Goal: Check status: Check status

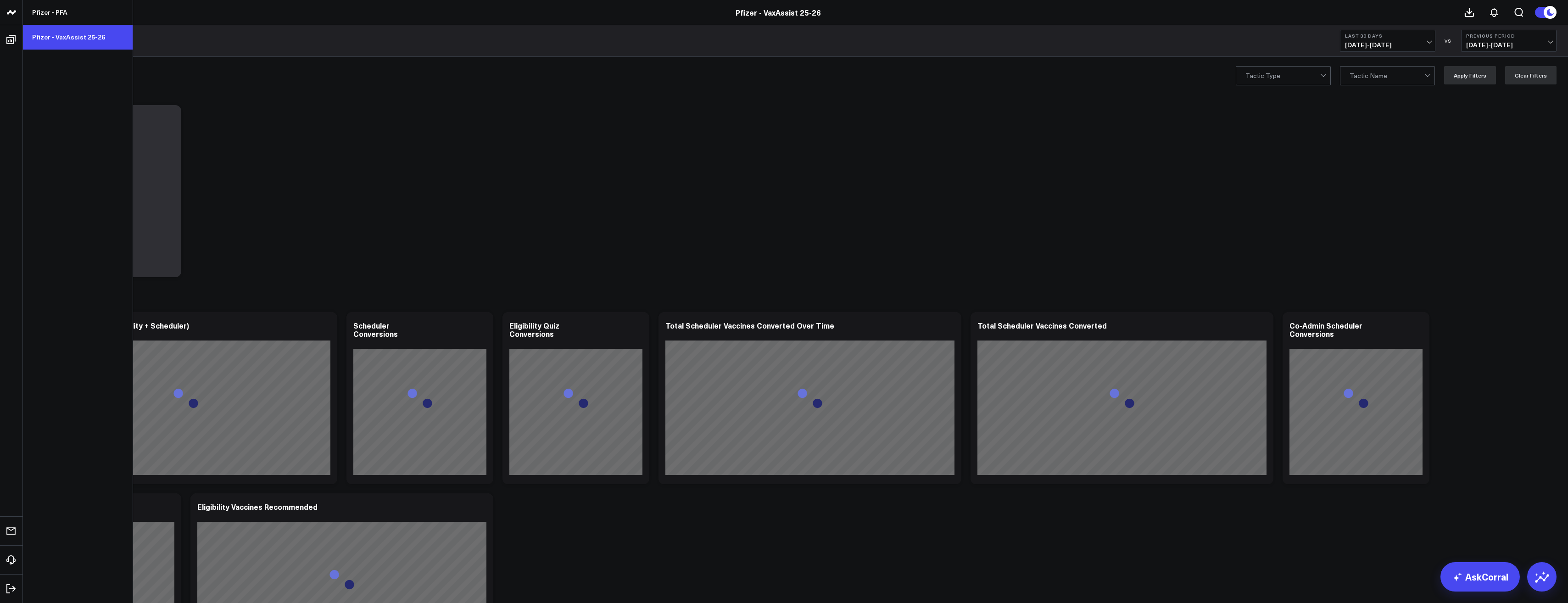
click at [80, 43] on link "Pfizer - VaxAssist 25-26" at bounding box center [78, 37] width 110 height 25
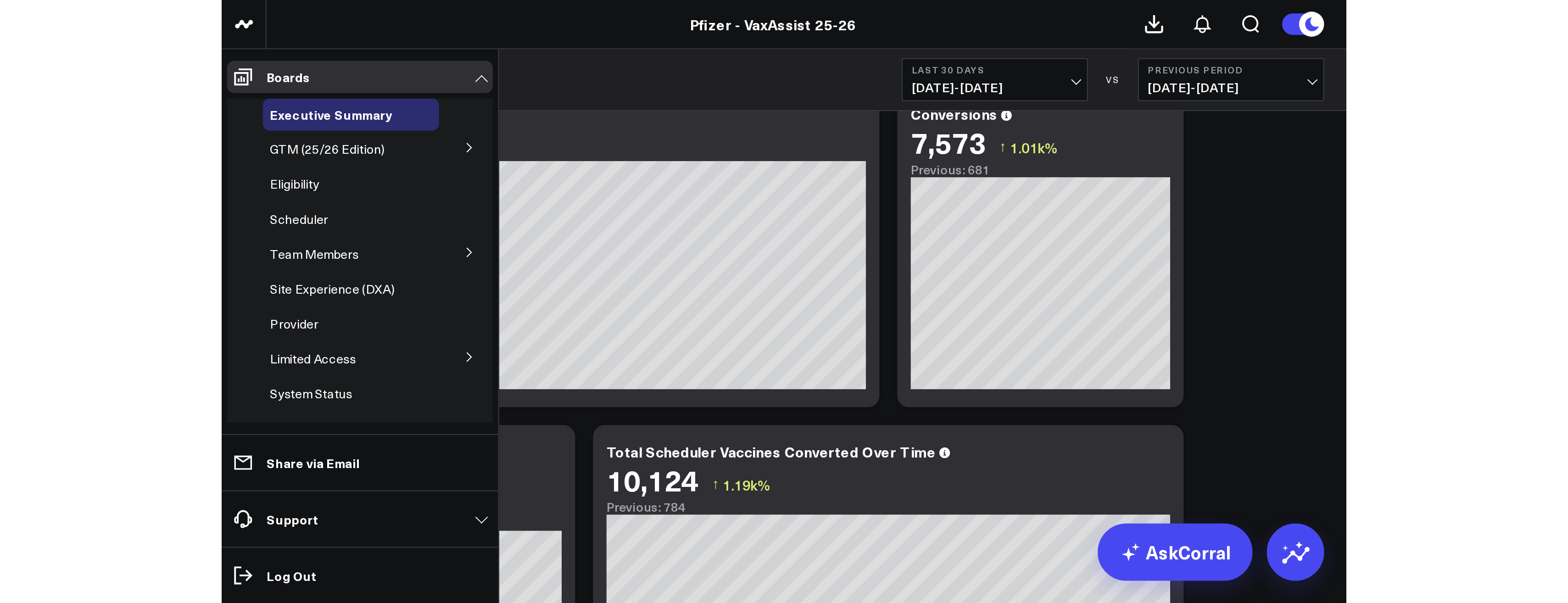
scroll to position [138, 0]
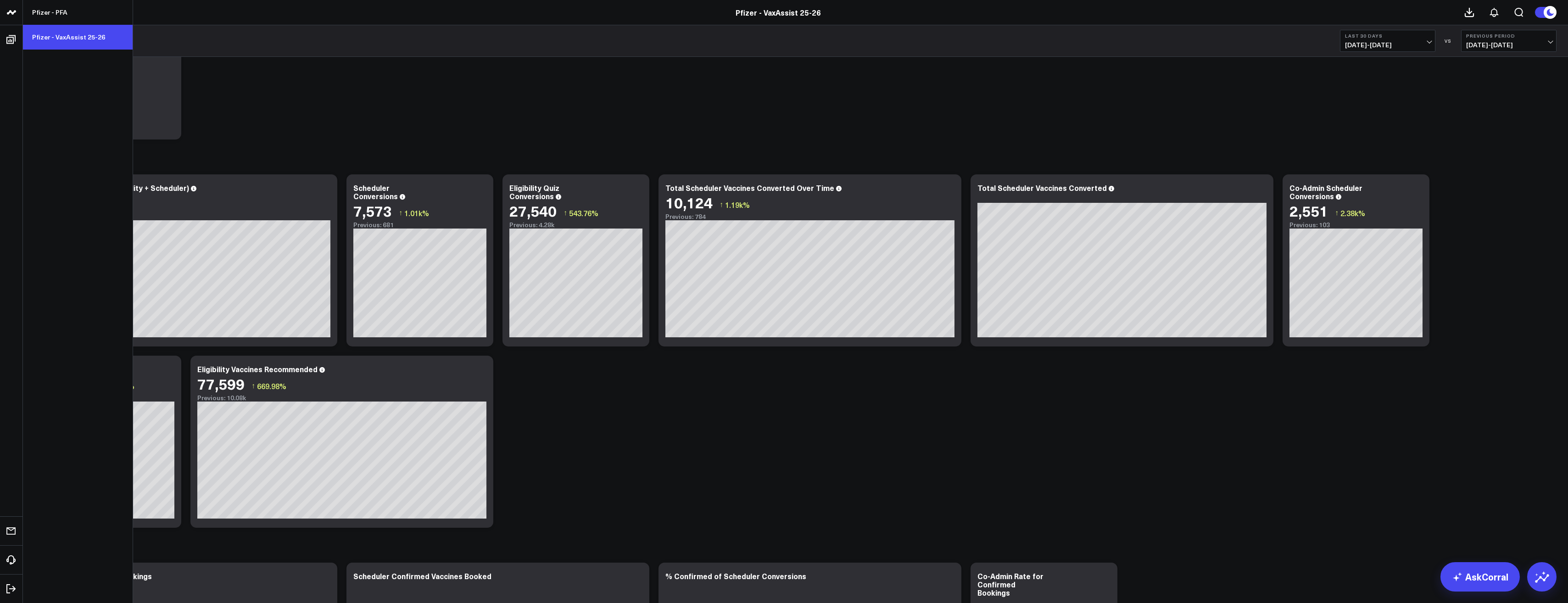
click at [64, 33] on link "Pfizer - VaxAssist 25-26" at bounding box center [78, 37] width 110 height 25
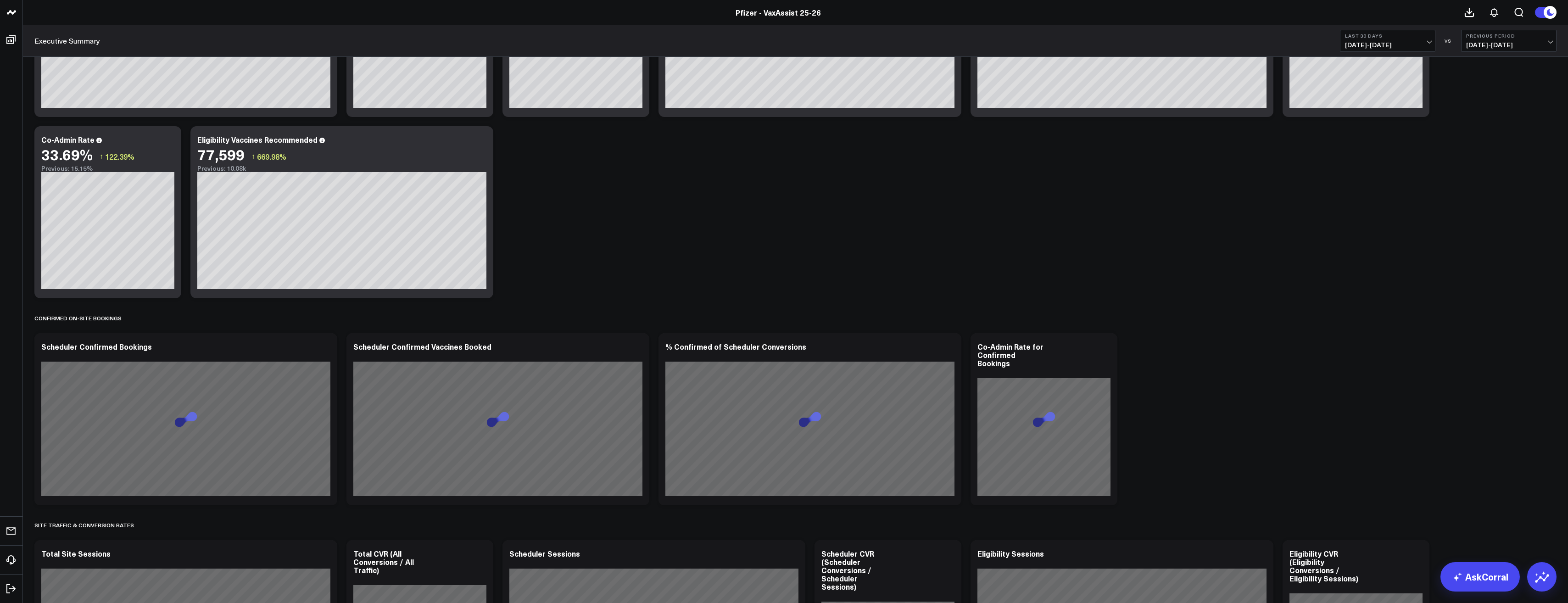
scroll to position [413, 0]
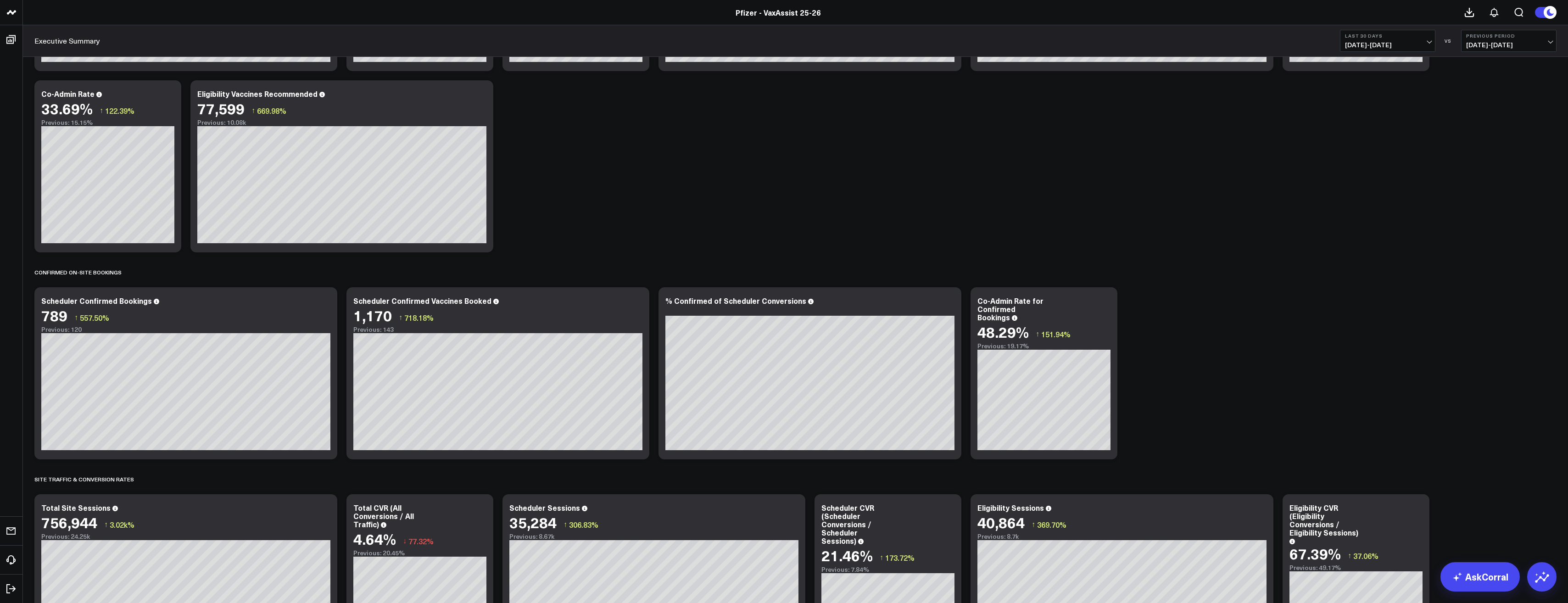
click at [1419, 38] on button "Last 30 Days 08/05/25 - 09/03/25" at bounding box center [1387, 41] width 96 height 22
click at [1391, 295] on link "Custom Dates" at bounding box center [1387, 293] width 94 height 18
select select "8"
select select "2025"
click at [1459, 66] on button "button" at bounding box center [1459, 66] width 9 height 11
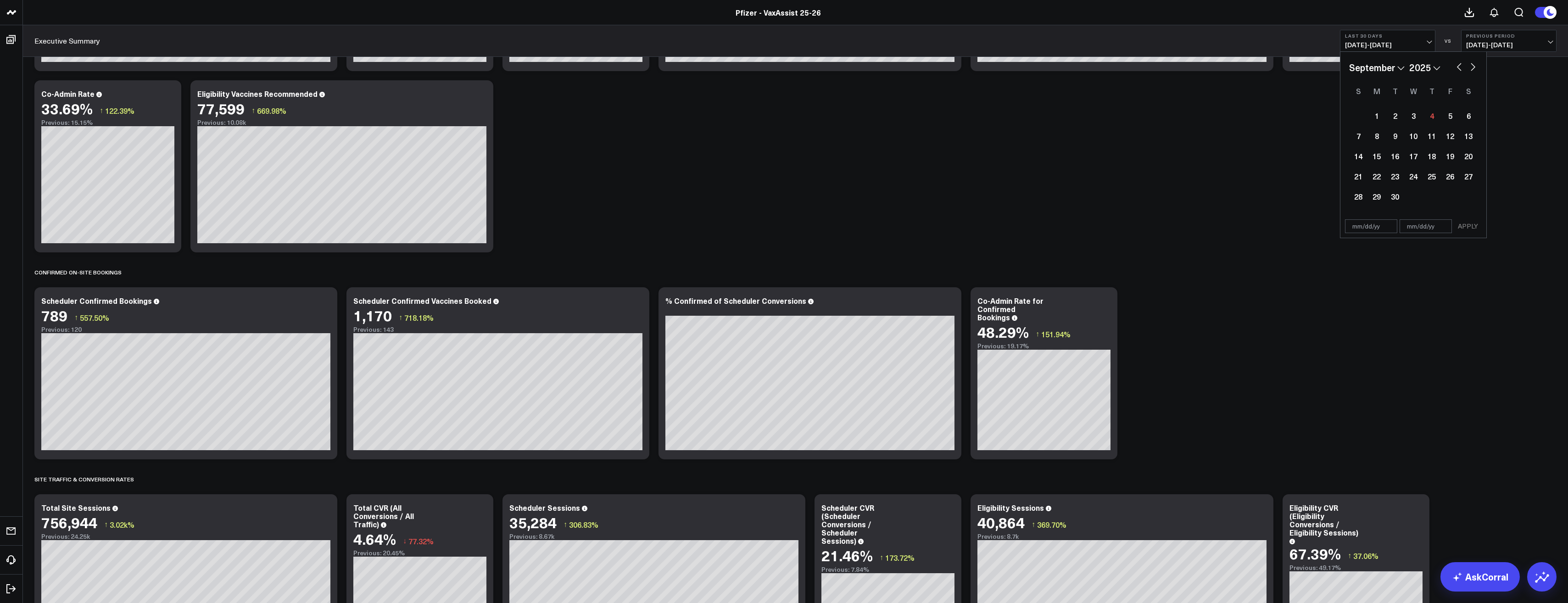
select select "7"
select select "2025"
click at [1452, 178] on div "22" at bounding box center [1450, 176] width 18 height 18
type input "08/22/25"
select select "7"
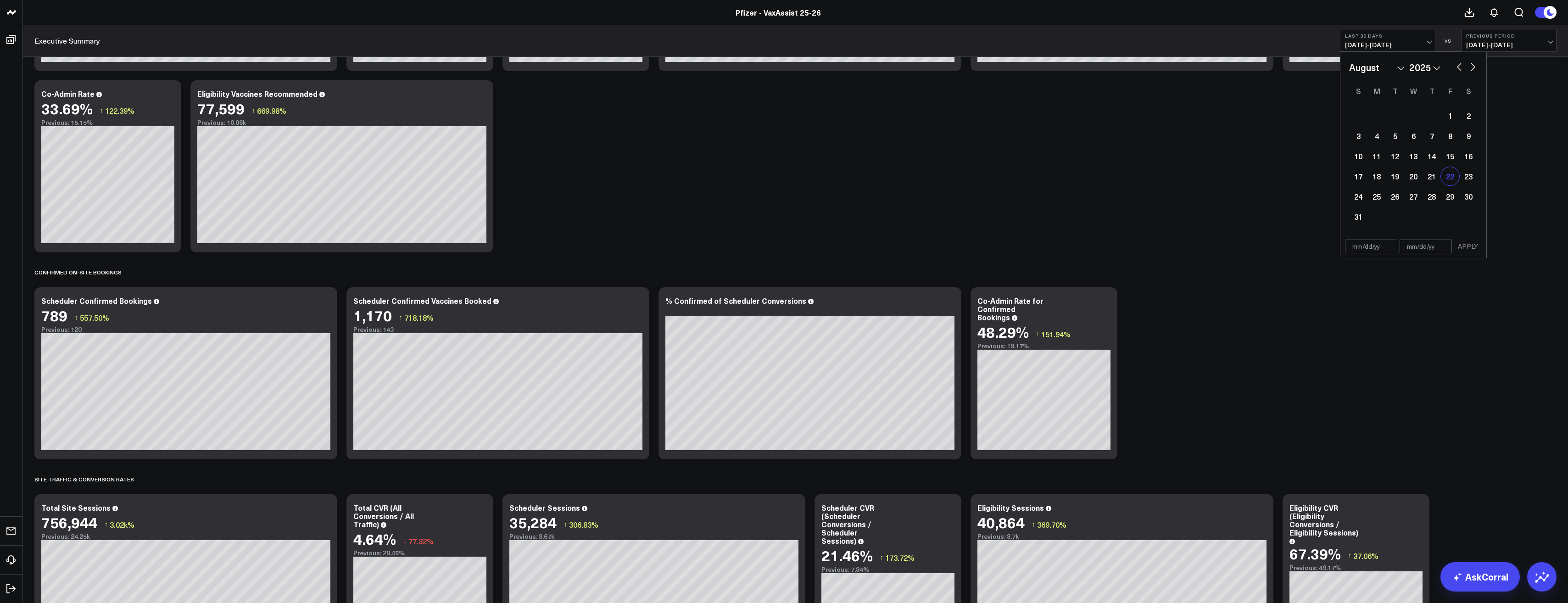
select select "2025"
click at [1437, 195] on div "28" at bounding box center [1432, 197] width 18 height 18
type input "08/28/25"
select select "7"
select select "2025"
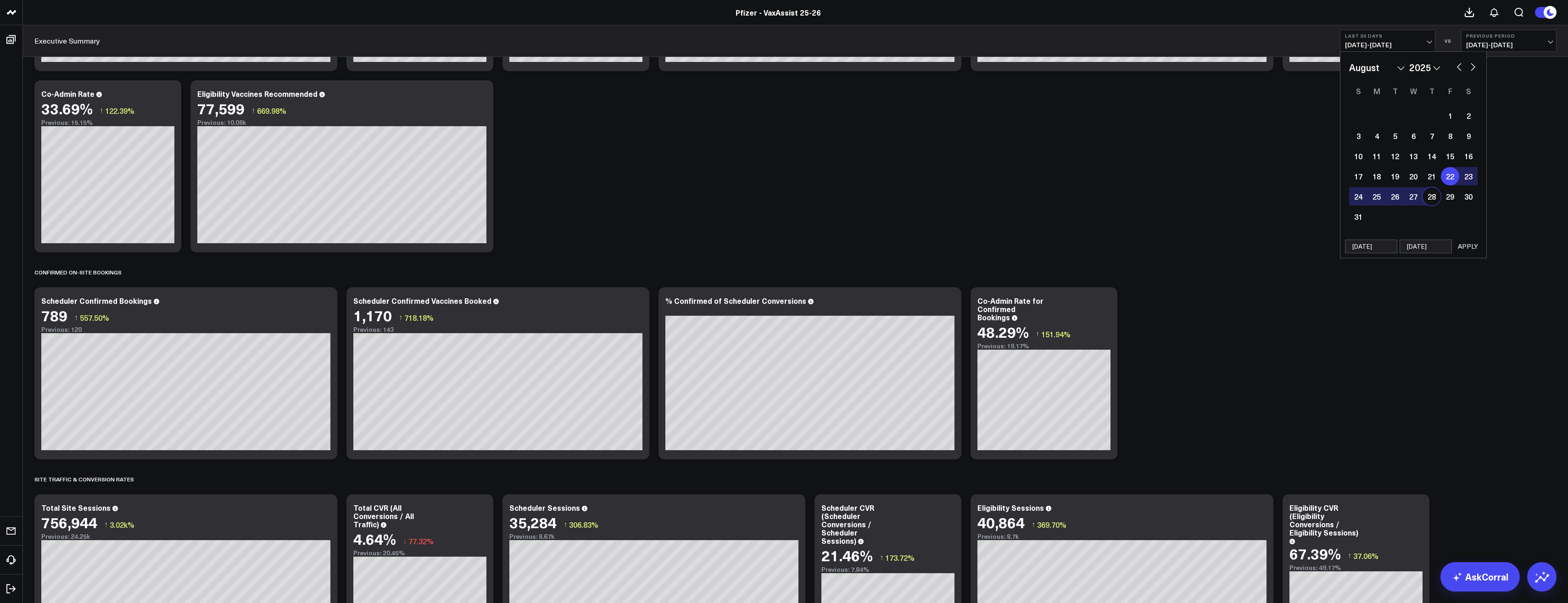
click at [1465, 245] on button "APPLY" at bounding box center [1468, 246] width 27 height 14
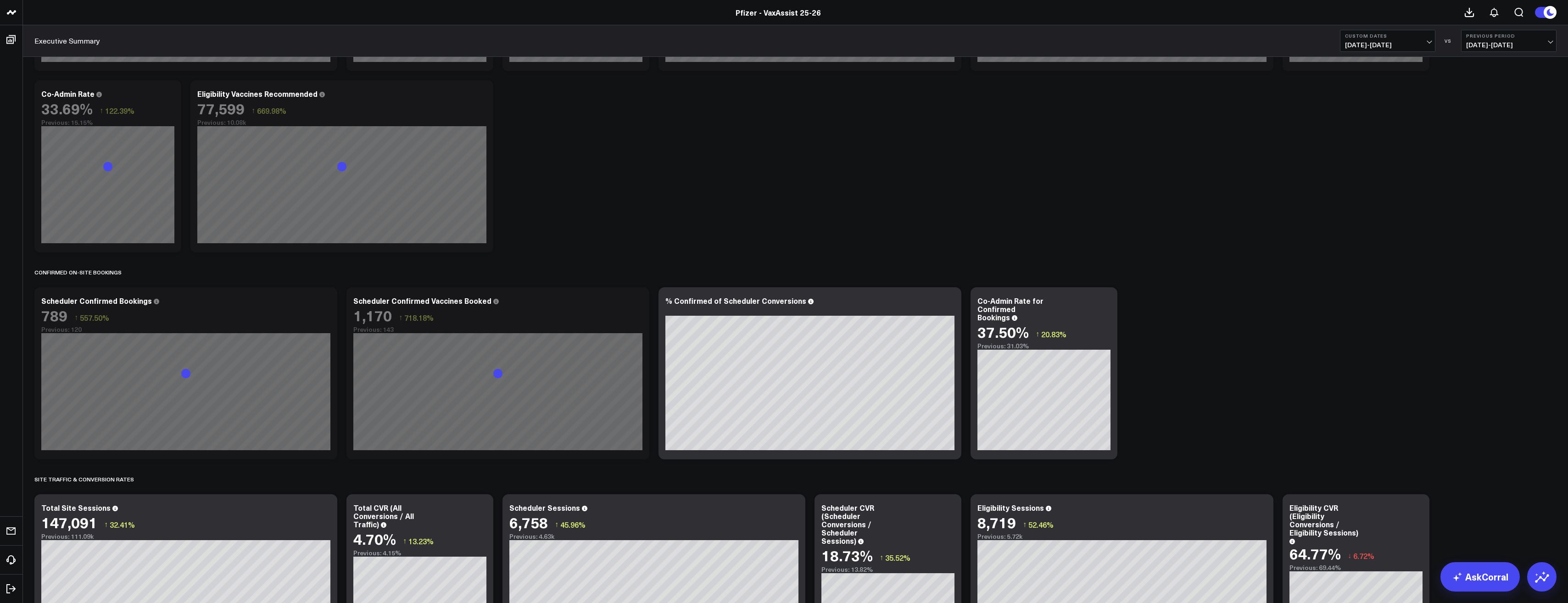
click at [1506, 46] on span "08/15/25 - 08/21/25" at bounding box center [1509, 45] width 85 height 7
click at [1500, 131] on link "Custom Dates" at bounding box center [1508, 132] width 94 height 18
select select "8"
select select "2025"
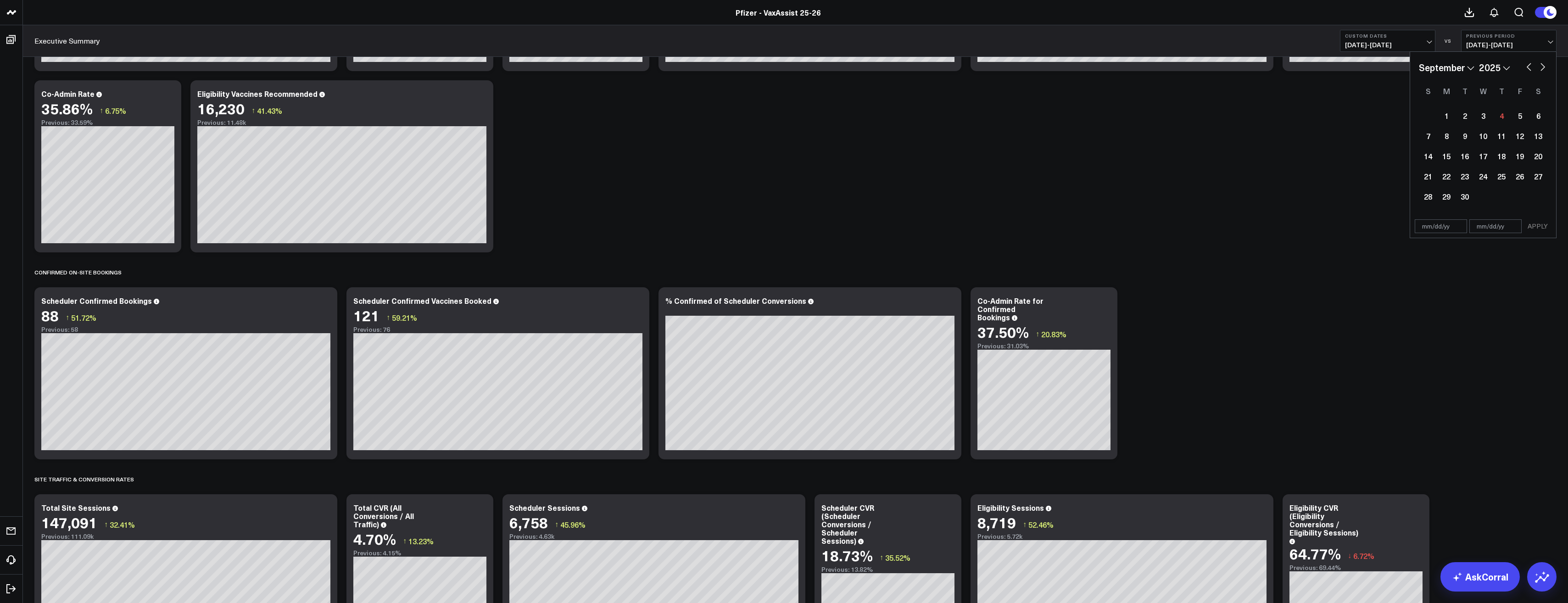
click at [1461, 66] on select "January February March April May June July August September October November De…" at bounding box center [1446, 68] width 55 height 14
select select "7"
select select "2025"
click at [1485, 66] on select "2026 2025 2024 2023 2022 2021 2020 2019 2018 2017 2016 2015 2014 2013 2012 2011…" at bounding box center [1494, 68] width 31 height 14
select select "7"
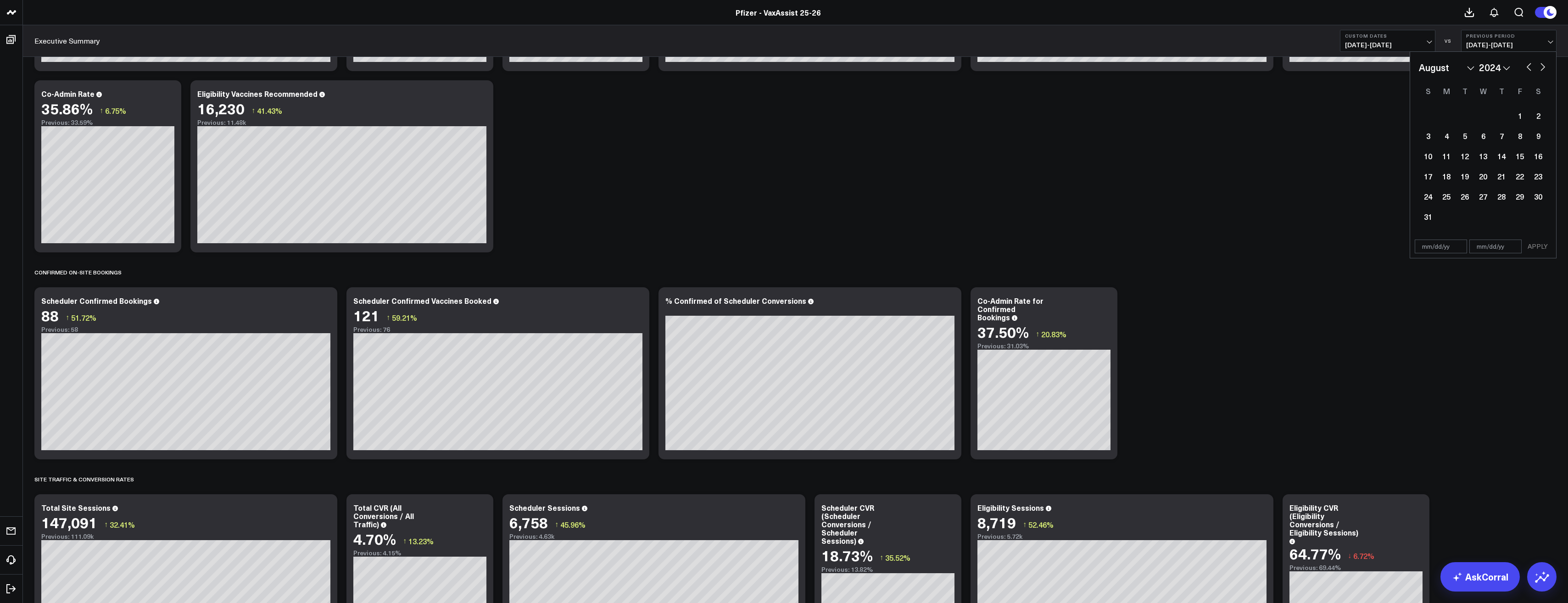
select select "2024"
click at [1505, 176] on div "22" at bounding box center [1502, 176] width 18 height 18
type input "08/22/24"
select select "7"
select select "2024"
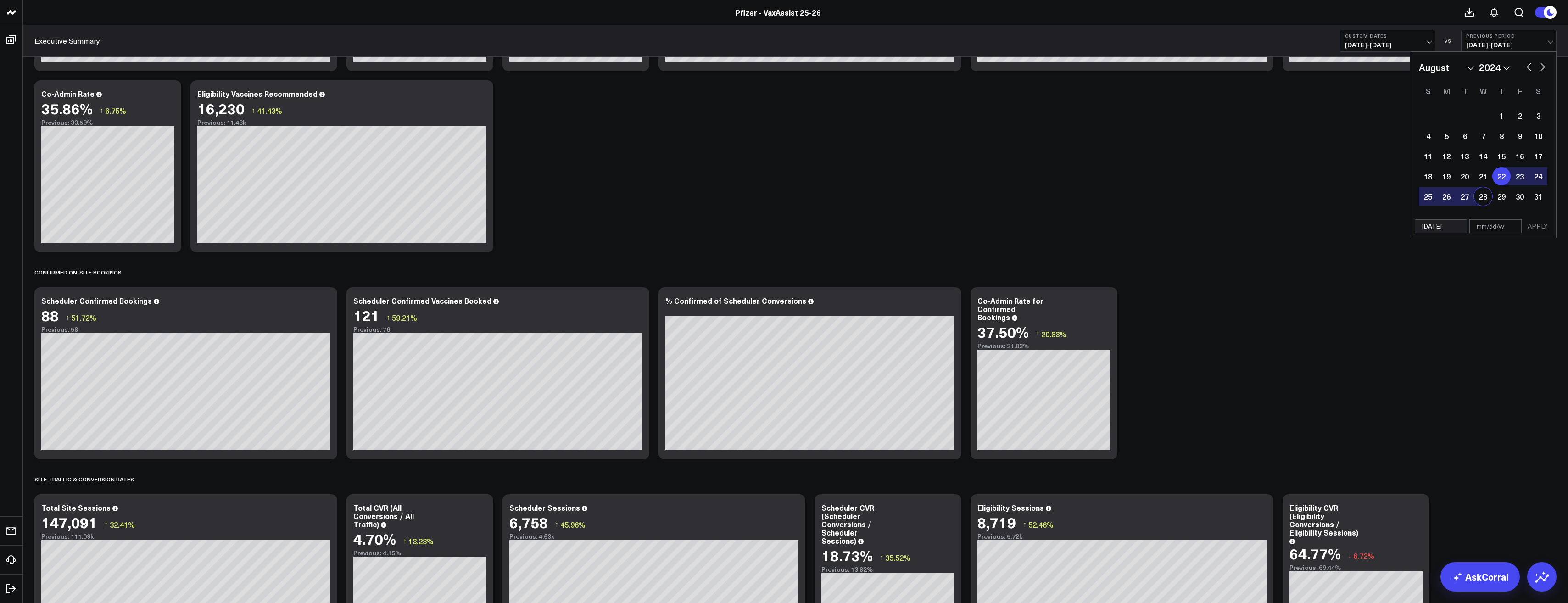
click at [1485, 196] on div "28" at bounding box center [1483, 197] width 18 height 18
type input "08/28/24"
select select "7"
select select "2024"
click at [1541, 223] on button "APPLY" at bounding box center [1538, 226] width 27 height 14
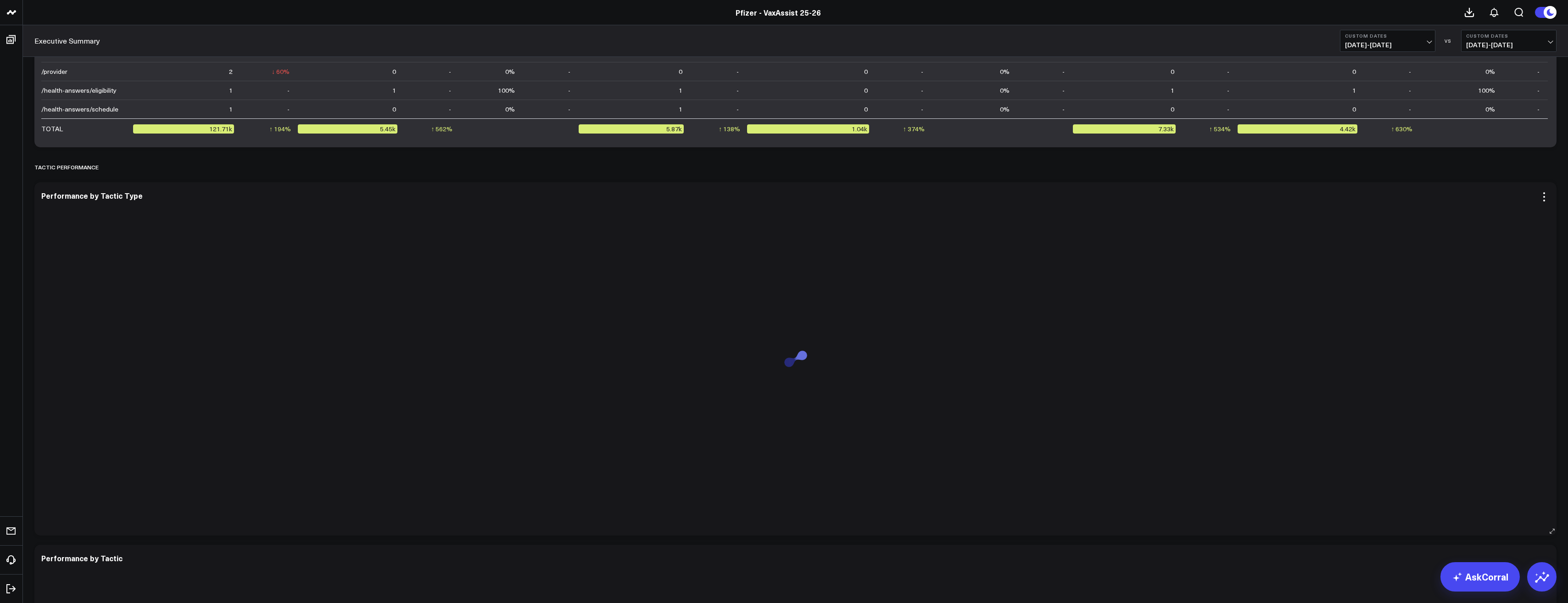
scroll to position [1330, 0]
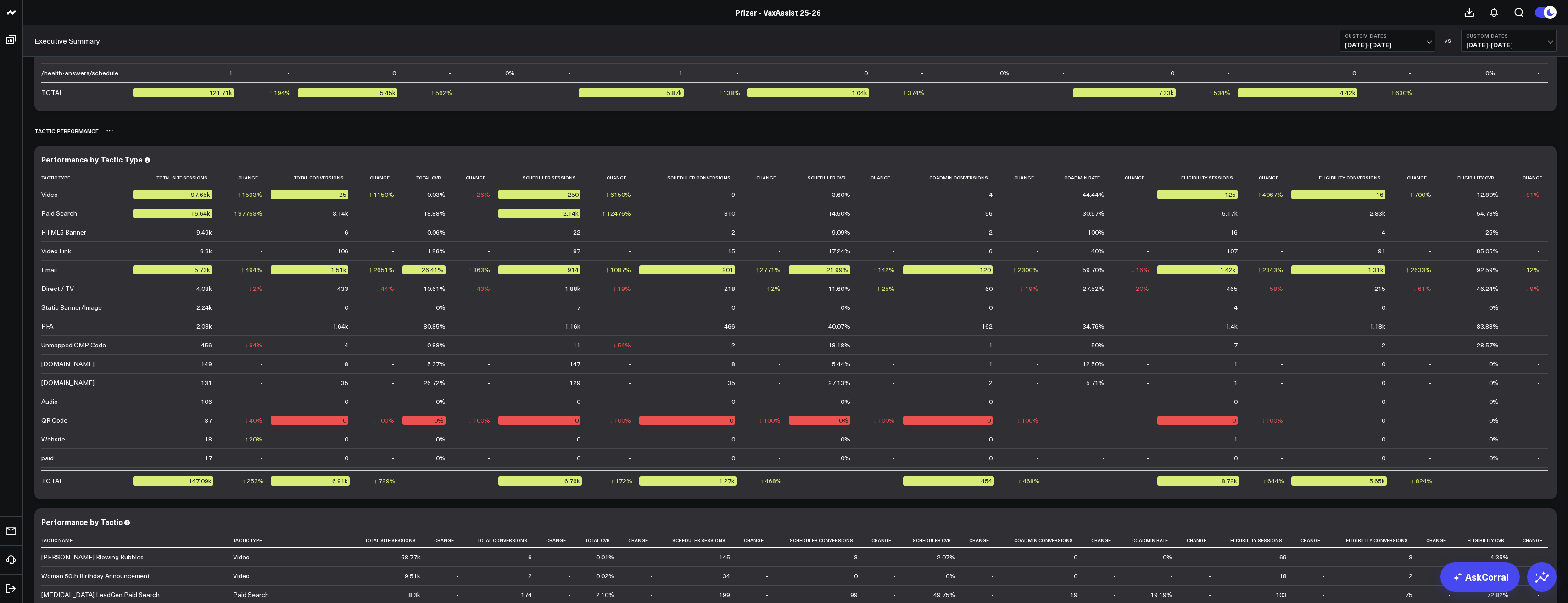
click at [101, 131] on div "TACTIC PERFORMANCE" at bounding box center [796, 131] width 1522 height 21
click at [107, 130] on icon at bounding box center [110, 131] width 7 height 7
click at [110, 130] on icon at bounding box center [110, 131] width 7 height 7
click at [109, 128] on icon at bounding box center [110, 131] width 7 height 7
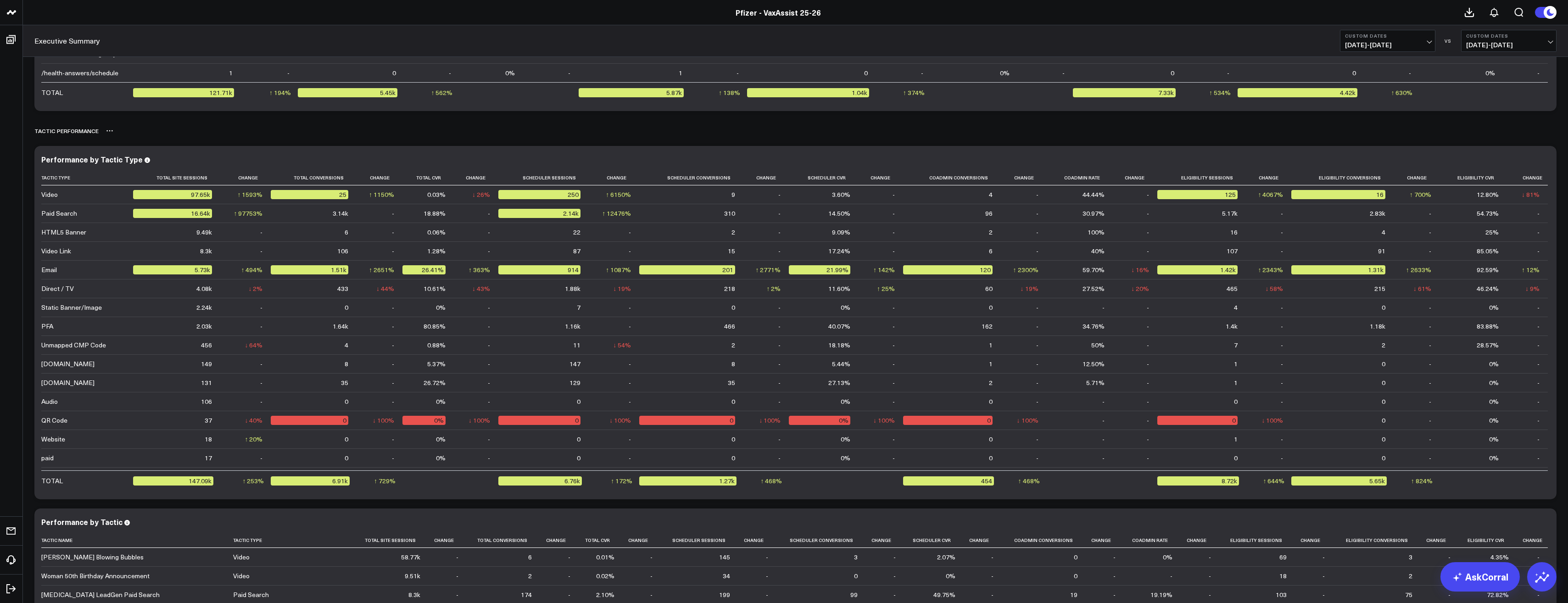
click at [109, 128] on icon at bounding box center [110, 131] width 7 height 7
drag, startPoint x: 109, startPoint y: 131, endPoint x: 102, endPoint y: 129, distance: 7.3
click at [102, 129] on div "TACTIC PERFORMANCE" at bounding box center [796, 131] width 1522 height 21
click at [80, 130] on div "TACTIC PERFORMANCE" at bounding box center [67, 131] width 65 height 21
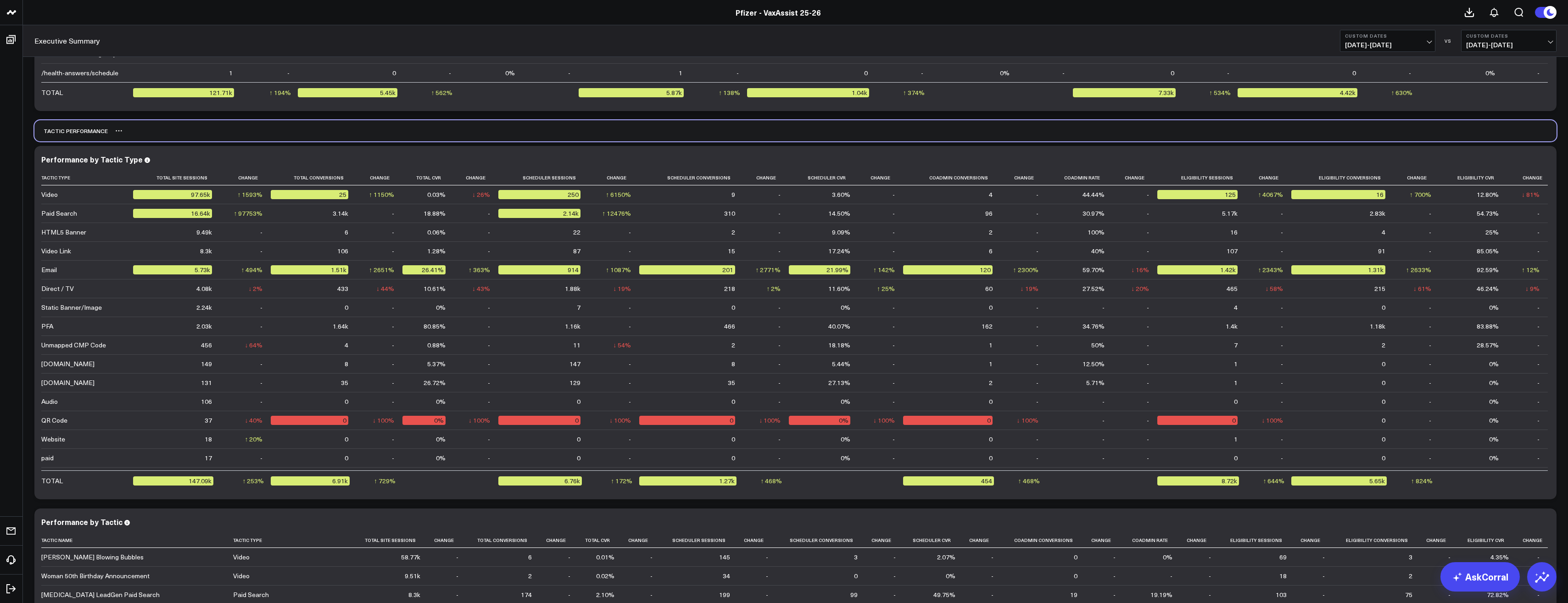
click at [81, 130] on div "TACTIC PERFORMANCE" at bounding box center [71, 131] width 74 height 21
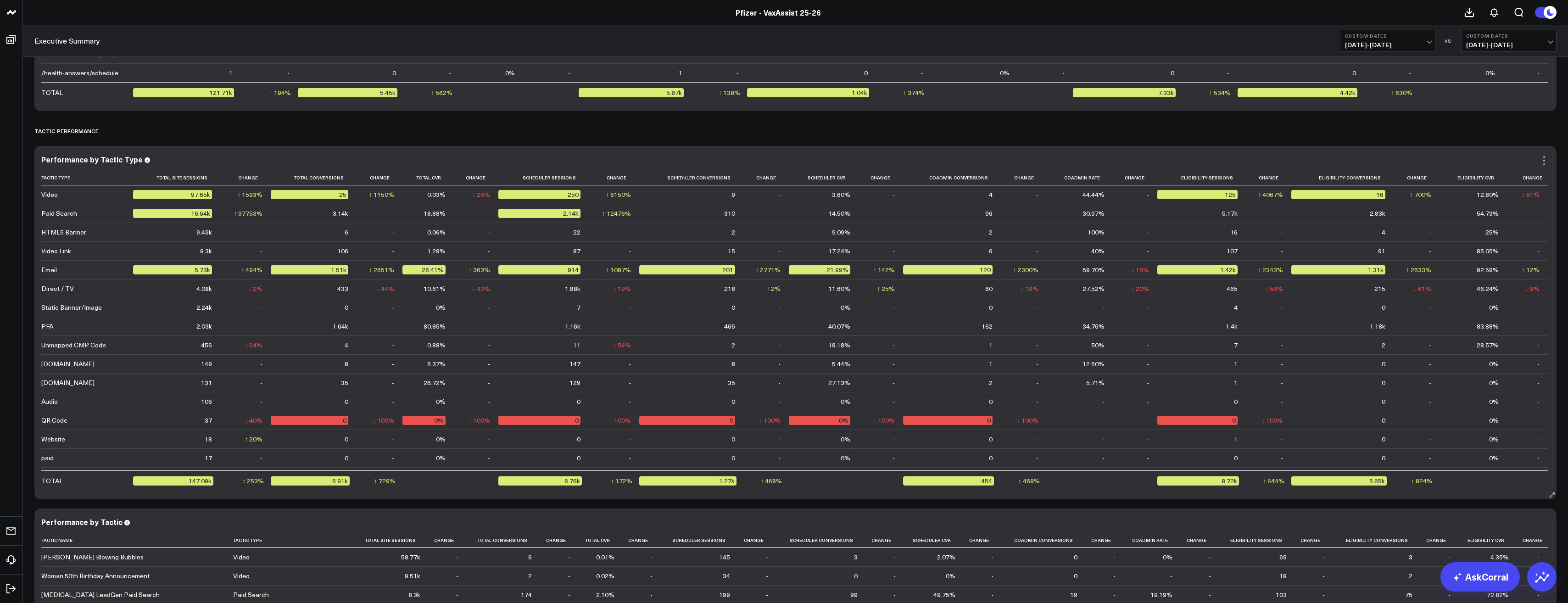
click at [1545, 165] on icon at bounding box center [1544, 161] width 11 height 11
click at [1213, 141] on div "TACTIC PERFORMANCE" at bounding box center [796, 131] width 1522 height 21
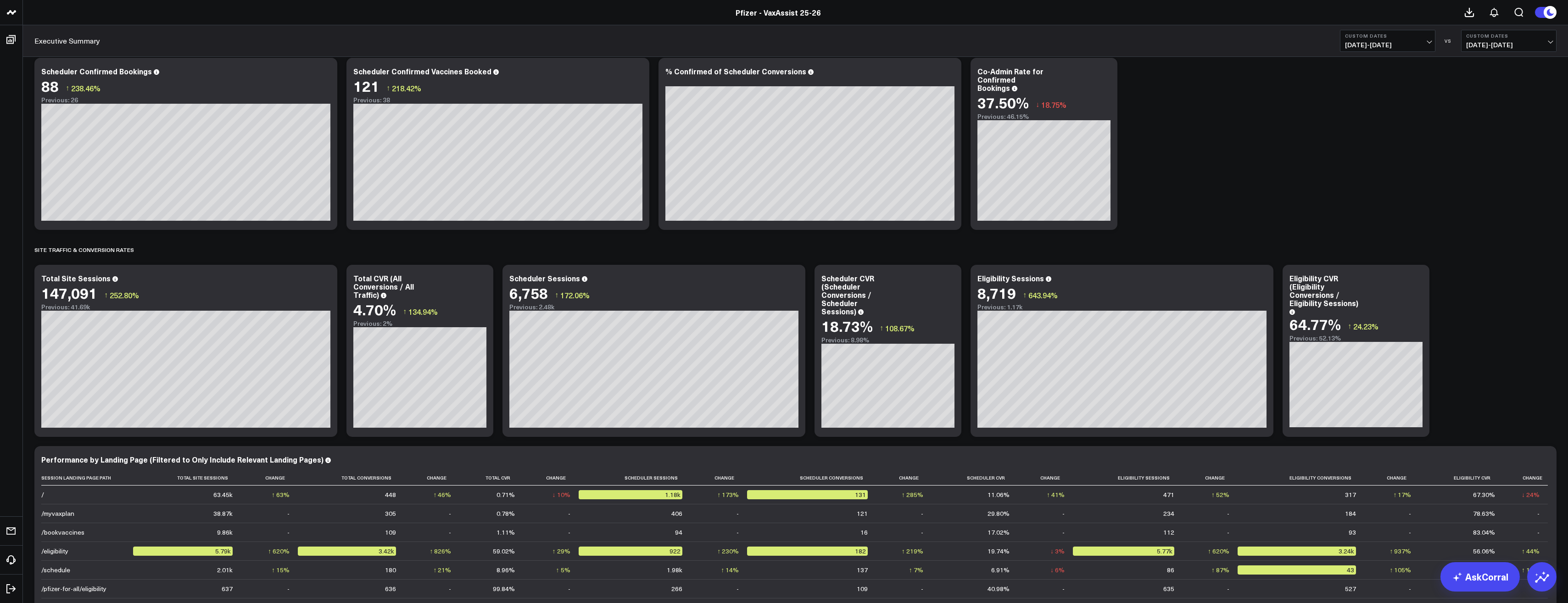
scroll to position [413, 0]
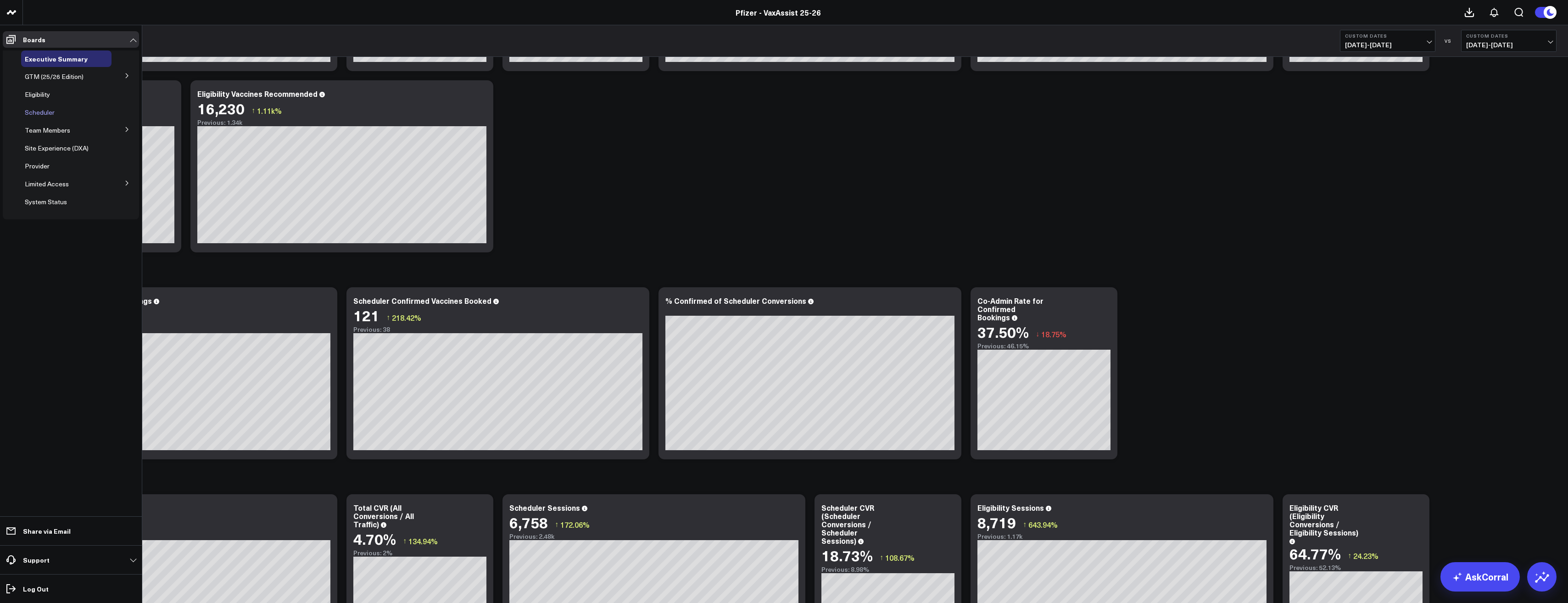
click at [46, 113] on span "Scheduler" at bounding box center [40, 112] width 30 height 9
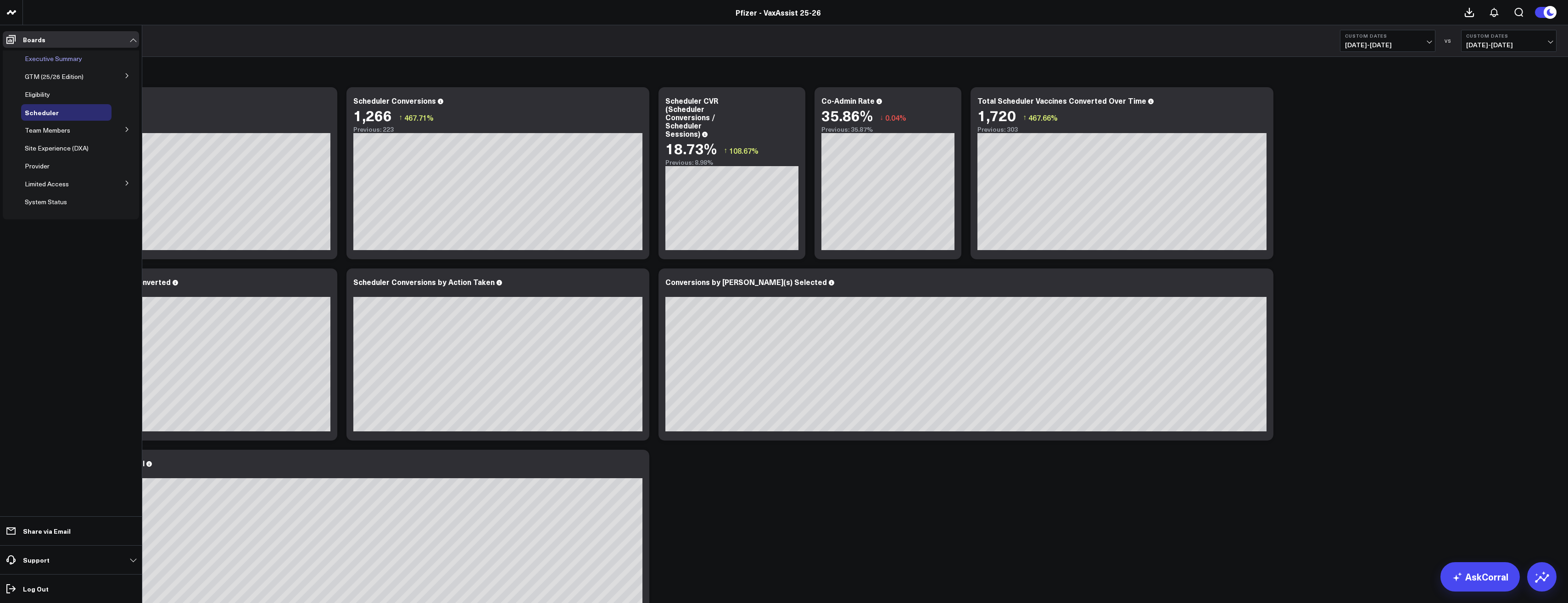
click at [68, 57] on span "Executive Summary" at bounding box center [54, 58] width 57 height 9
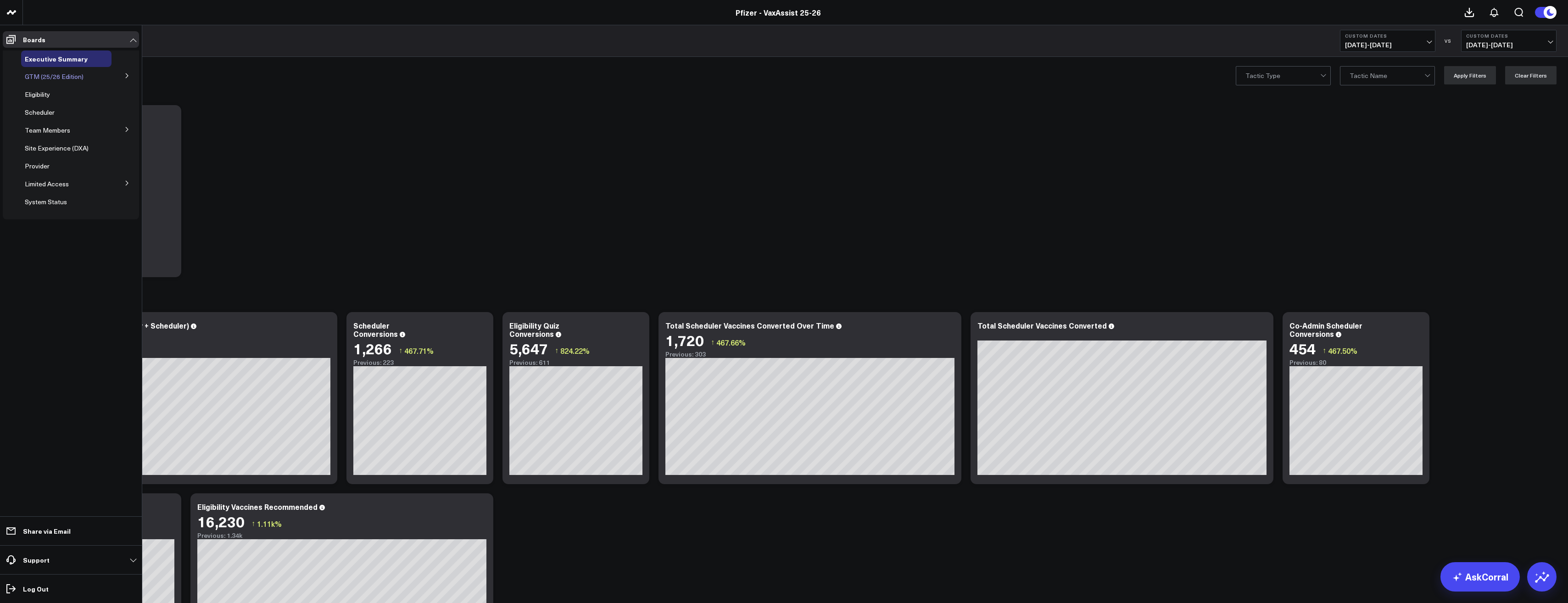
click at [59, 77] on span "GTM (25/26 Edition)" at bounding box center [54, 76] width 58 height 9
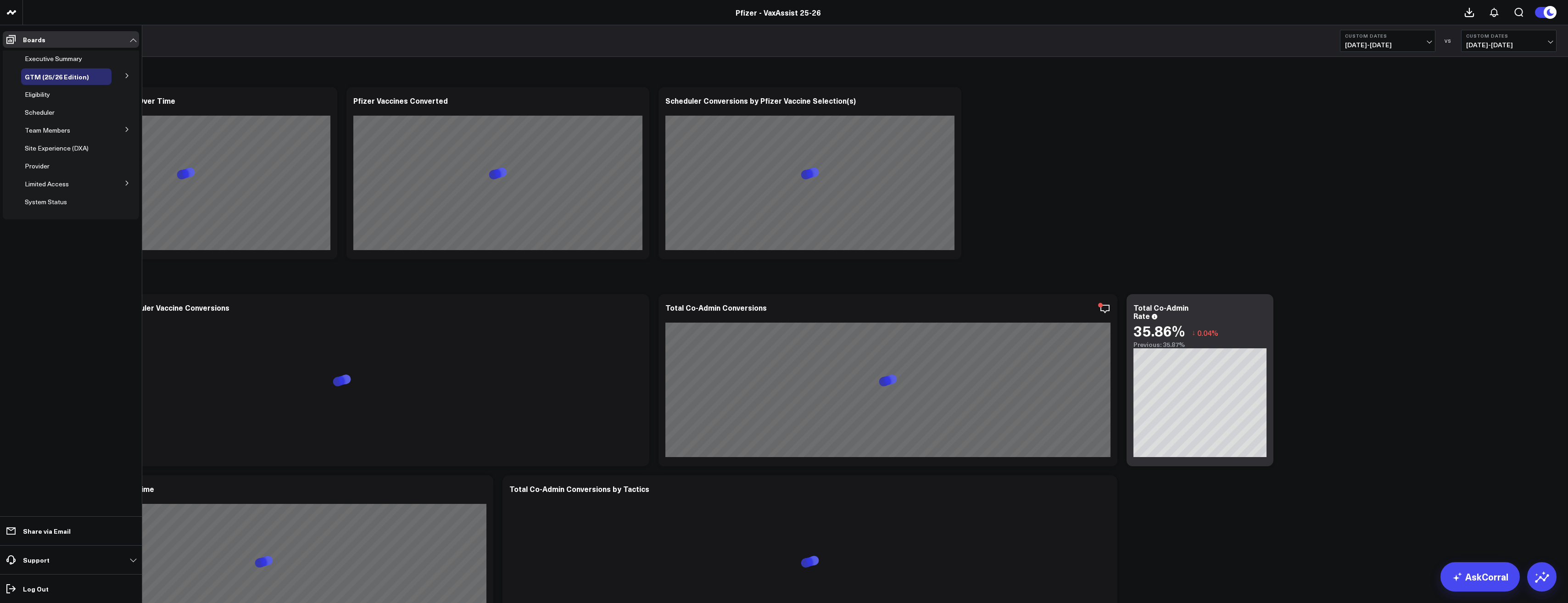
click at [125, 75] on icon at bounding box center [127, 75] width 5 height 5
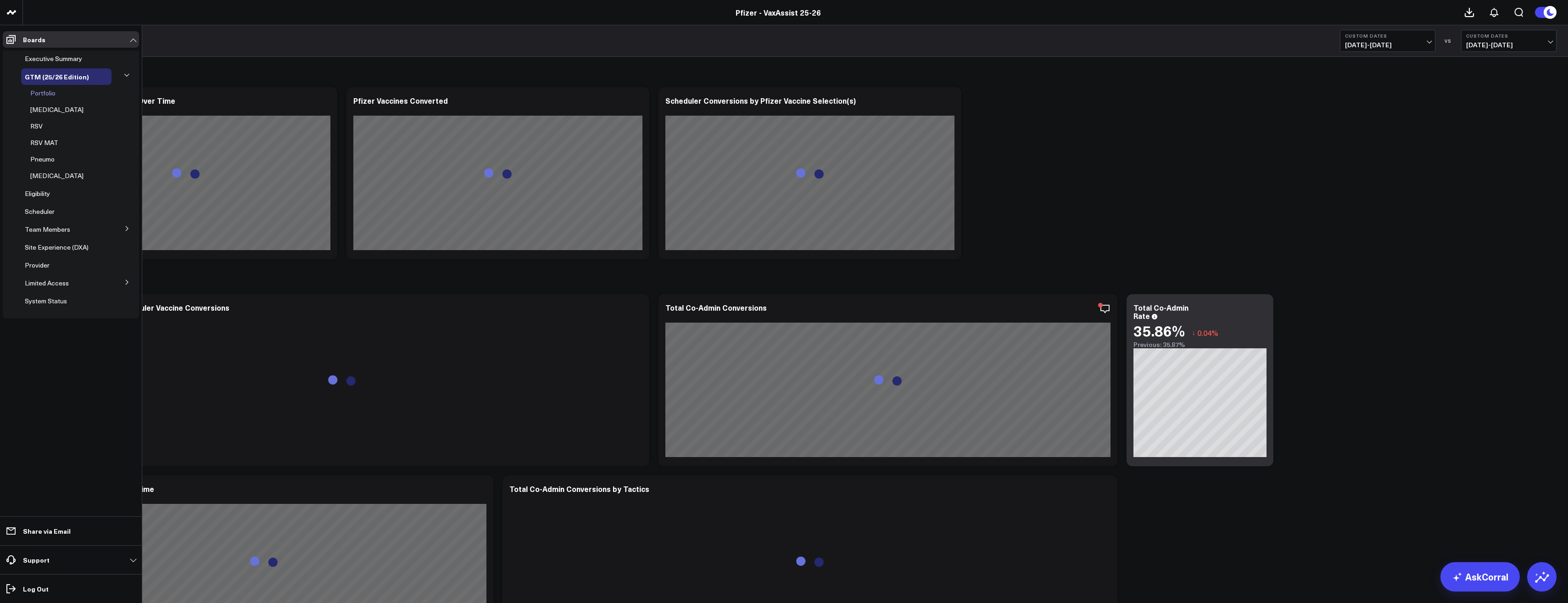
click at [48, 92] on span "Portfolio" at bounding box center [43, 92] width 25 height 9
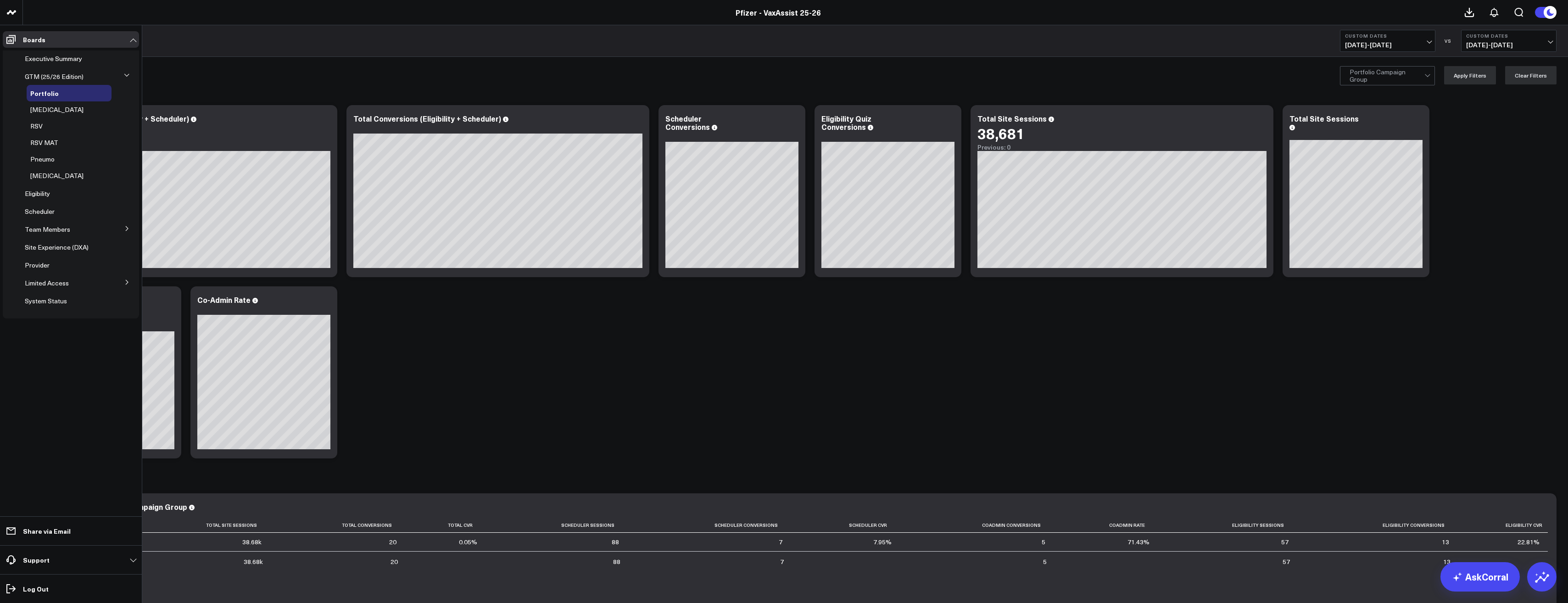
click at [126, 284] on icon at bounding box center [127, 282] width 2 height 5
click at [55, 204] on span "PFA - Cross Domain" at bounding box center [59, 200] width 58 height 9
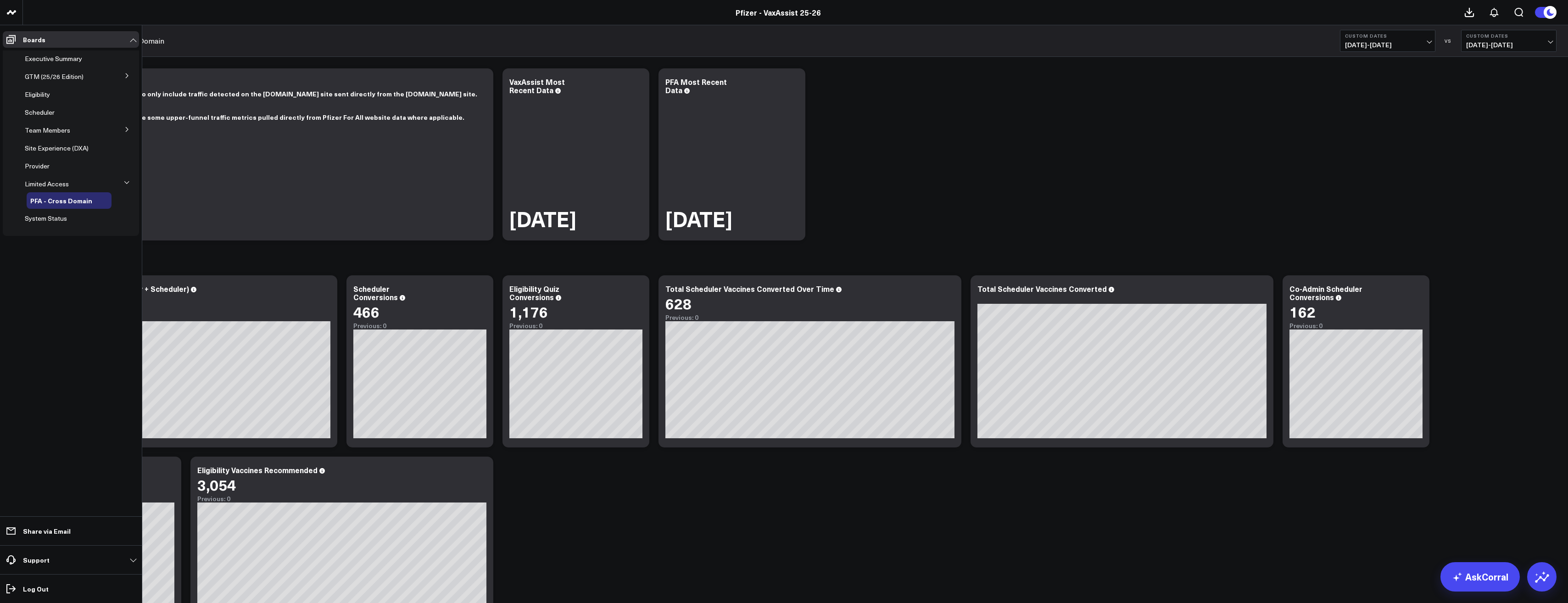
drag, startPoint x: 71, startPoint y: 57, endPoint x: 1342, endPoint y: 15, distance: 1271.7
click at [71, 57] on span "Executive Summary" at bounding box center [54, 58] width 57 height 9
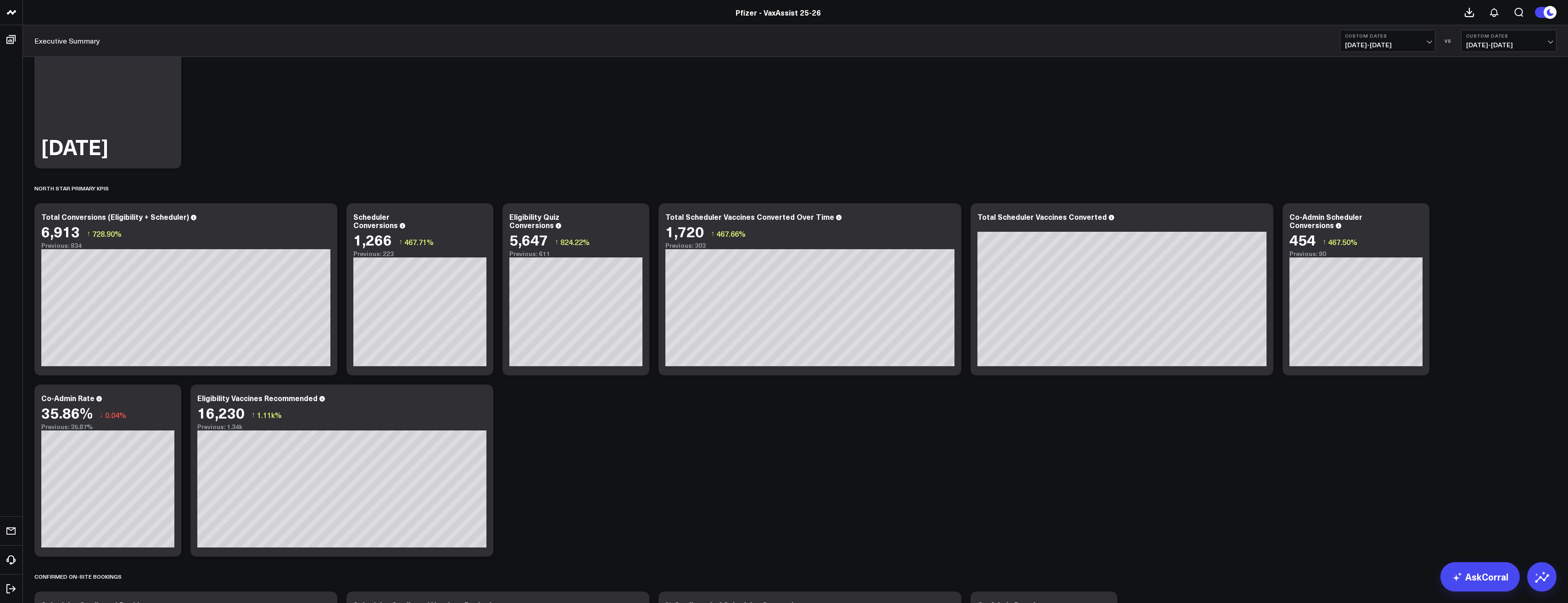
scroll to position [138, 0]
